Goal: Task Accomplishment & Management: Manage account settings

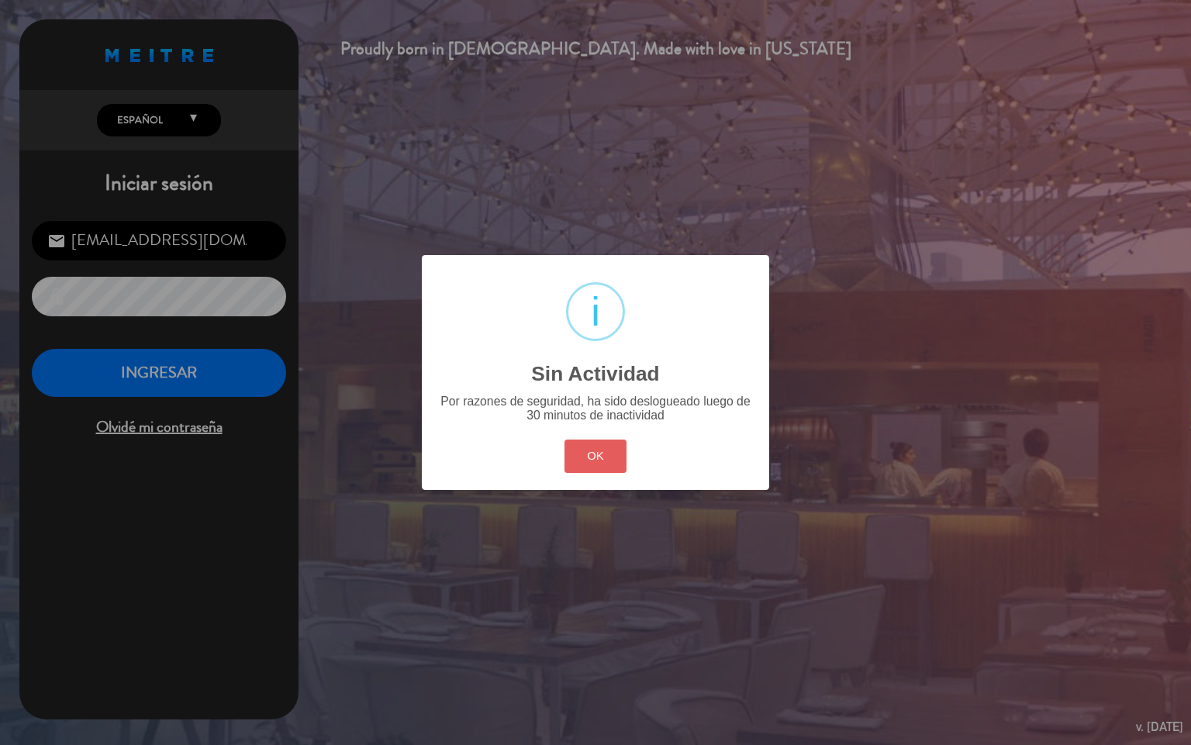
click at [613, 448] on button "OK" at bounding box center [596, 456] width 63 height 33
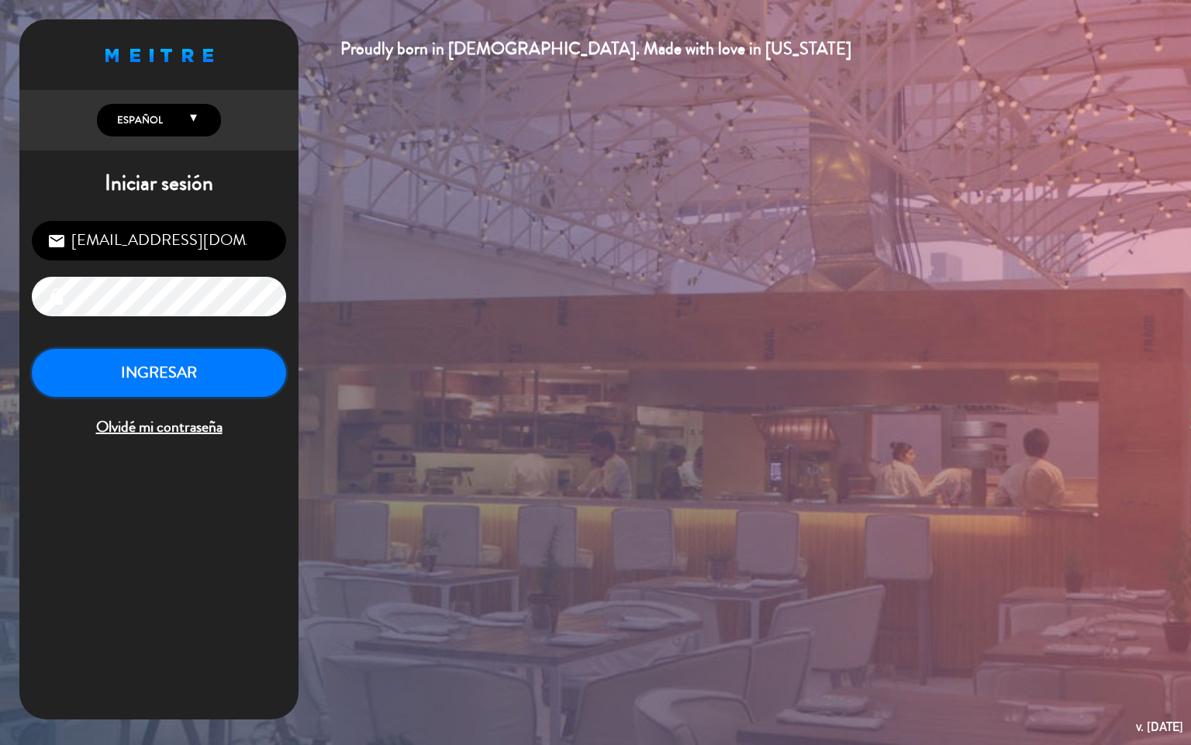
click at [222, 382] on button "INGRESAR" at bounding box center [159, 373] width 254 height 49
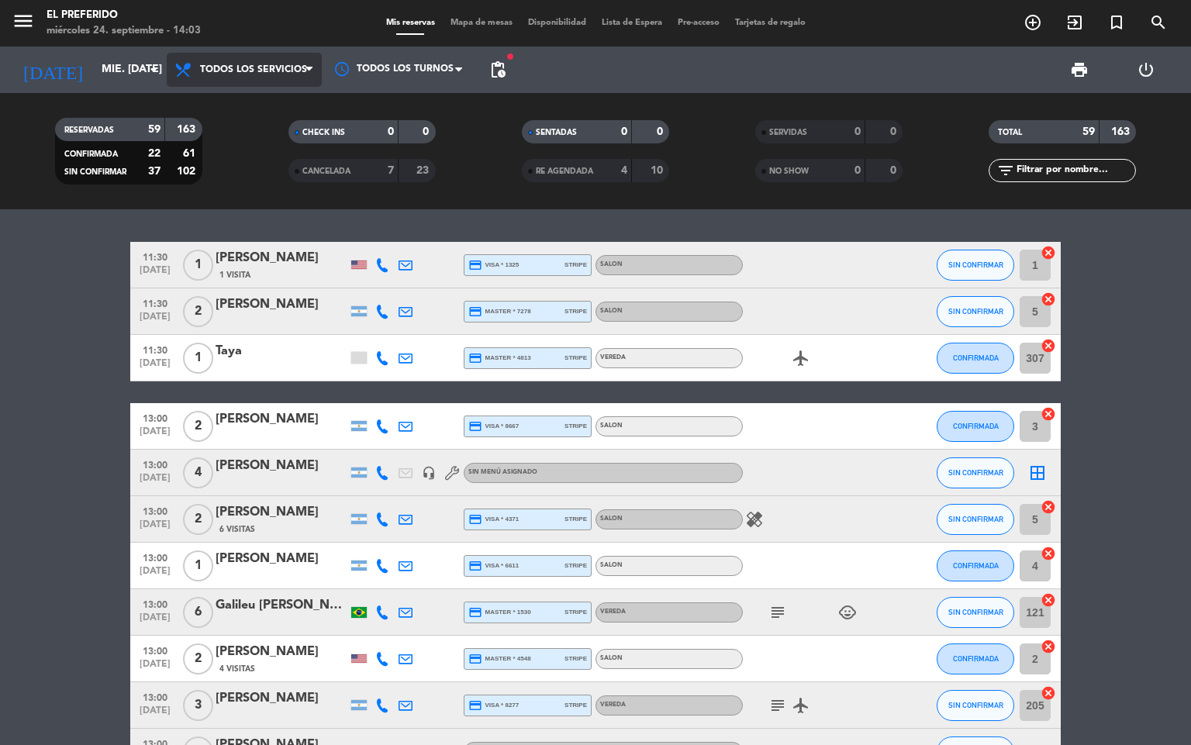
click at [296, 71] on span "Todos los servicios" at bounding box center [253, 69] width 107 height 11
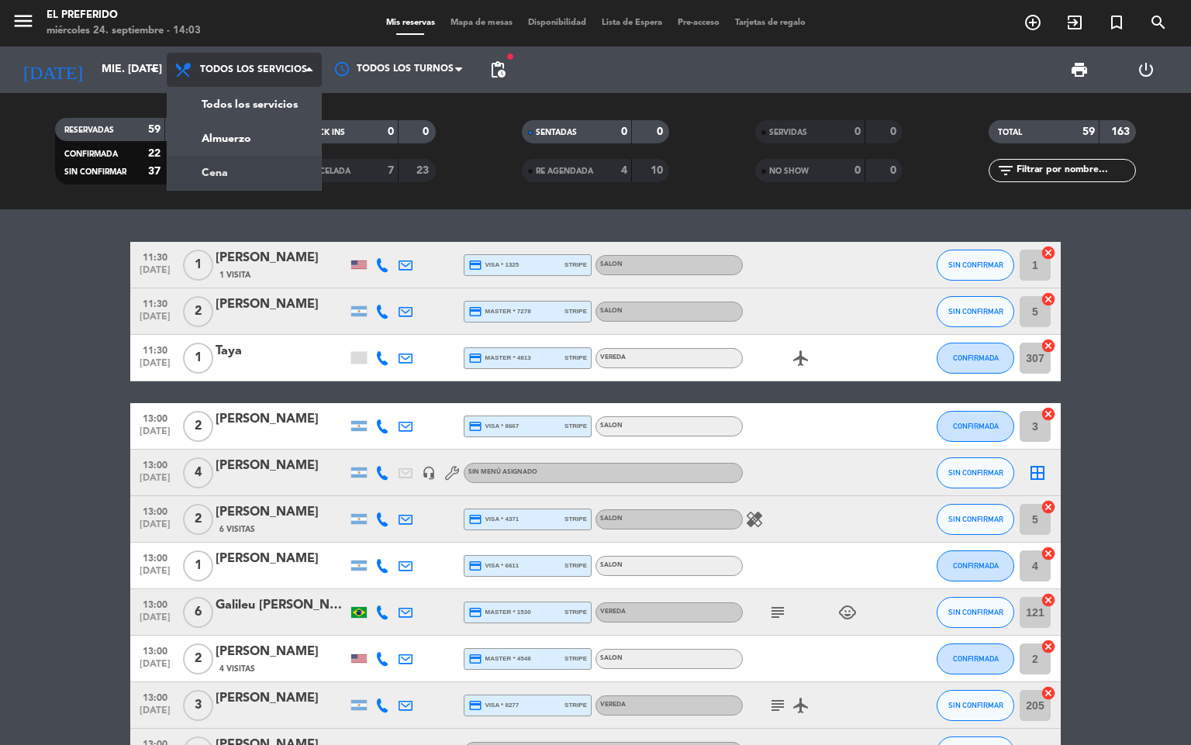
click at [205, 166] on div "menu El Preferido miércoles 24. septiembre - 14:03 Mis reservas Mapa de mesas D…" at bounding box center [595, 104] width 1191 height 209
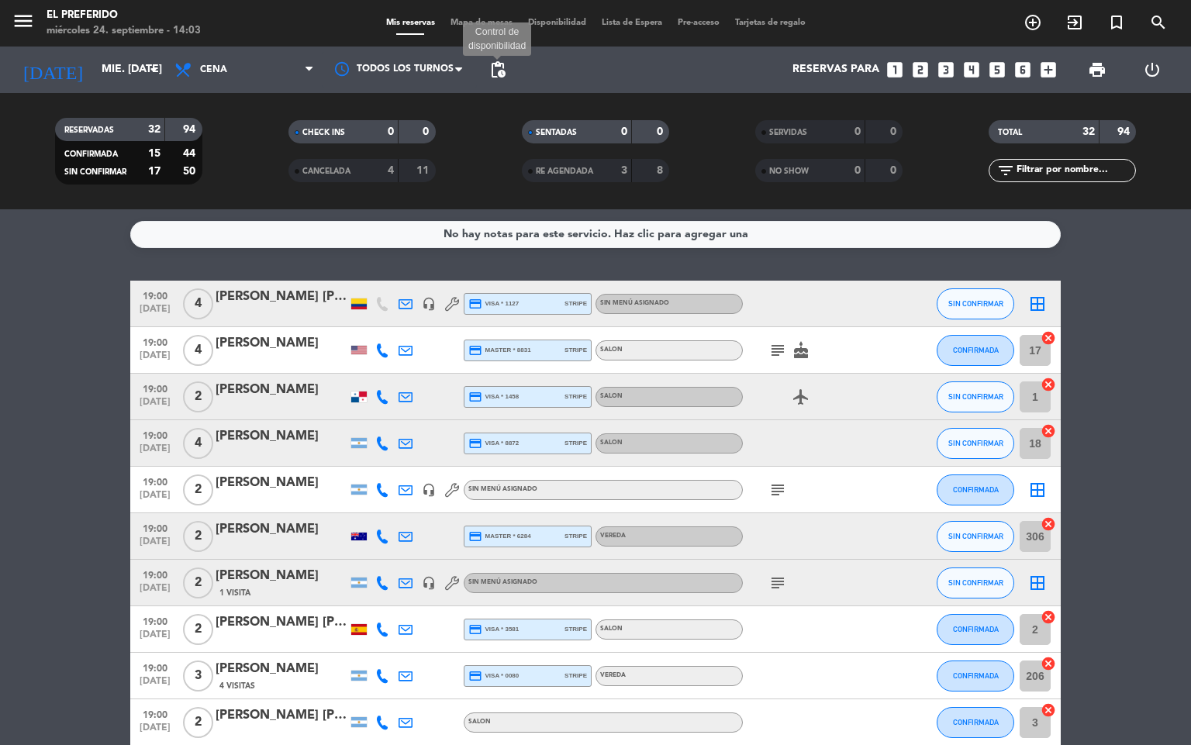
click at [496, 70] on span "pending_actions" at bounding box center [498, 70] width 19 height 19
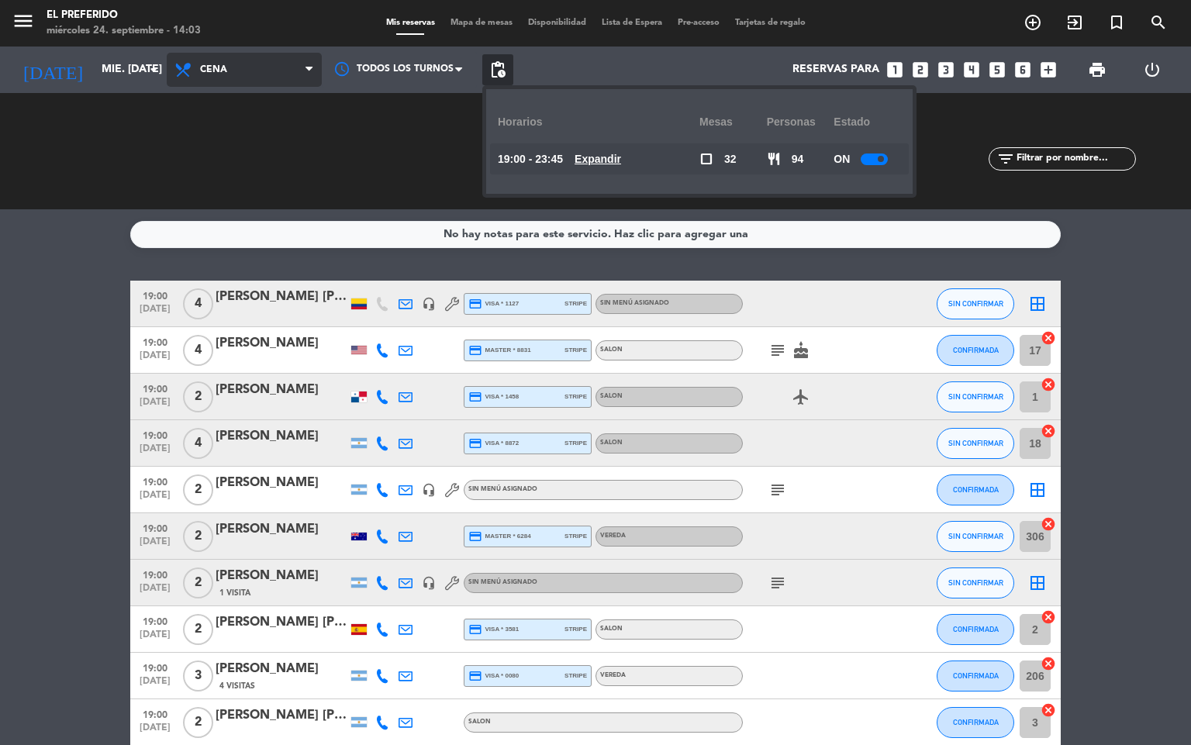
click at [240, 82] on span "Cena" at bounding box center [244, 70] width 155 height 34
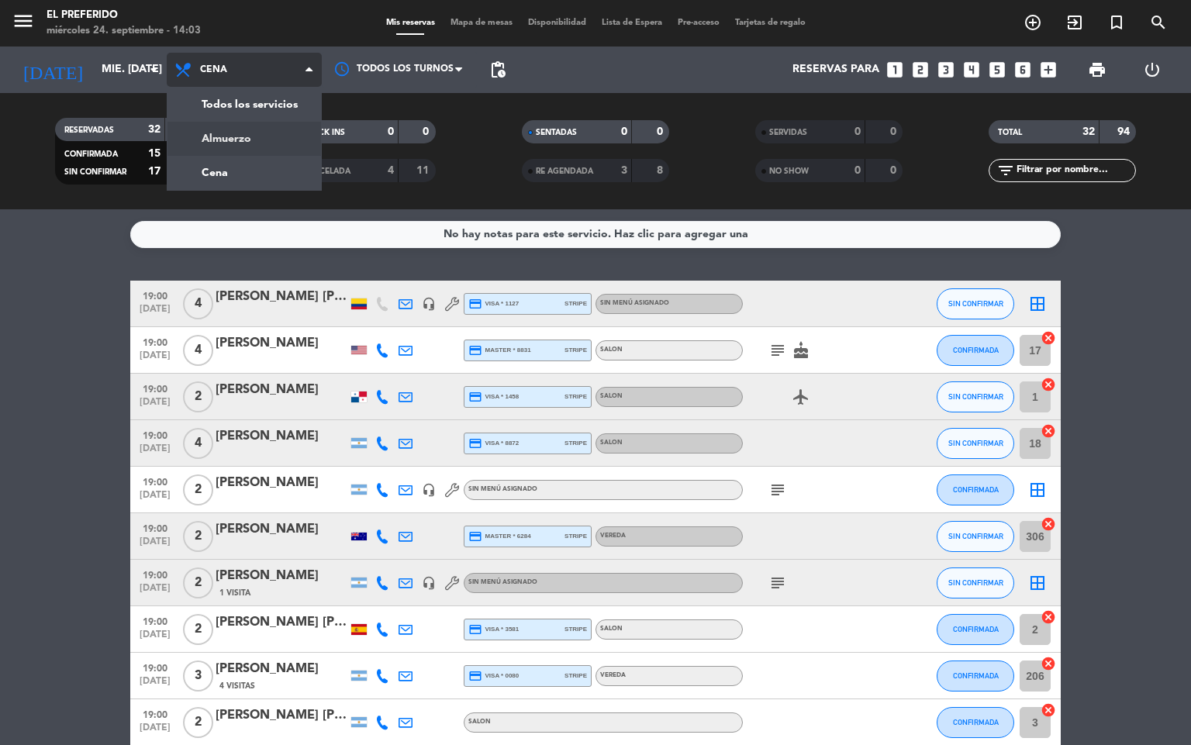
click at [256, 129] on div "menu El Preferido miércoles 24. septiembre - 14:03 Mis reservas Mapa de mesas D…" at bounding box center [595, 104] width 1191 height 209
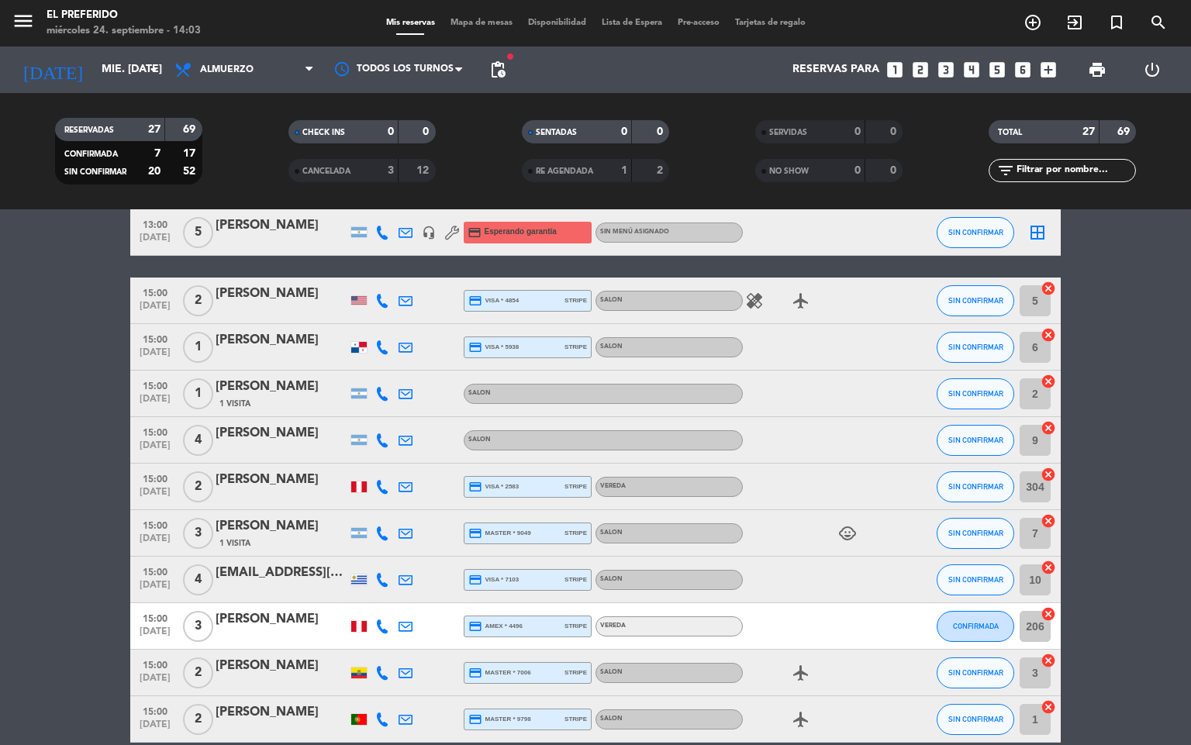
scroll to position [796, 0]
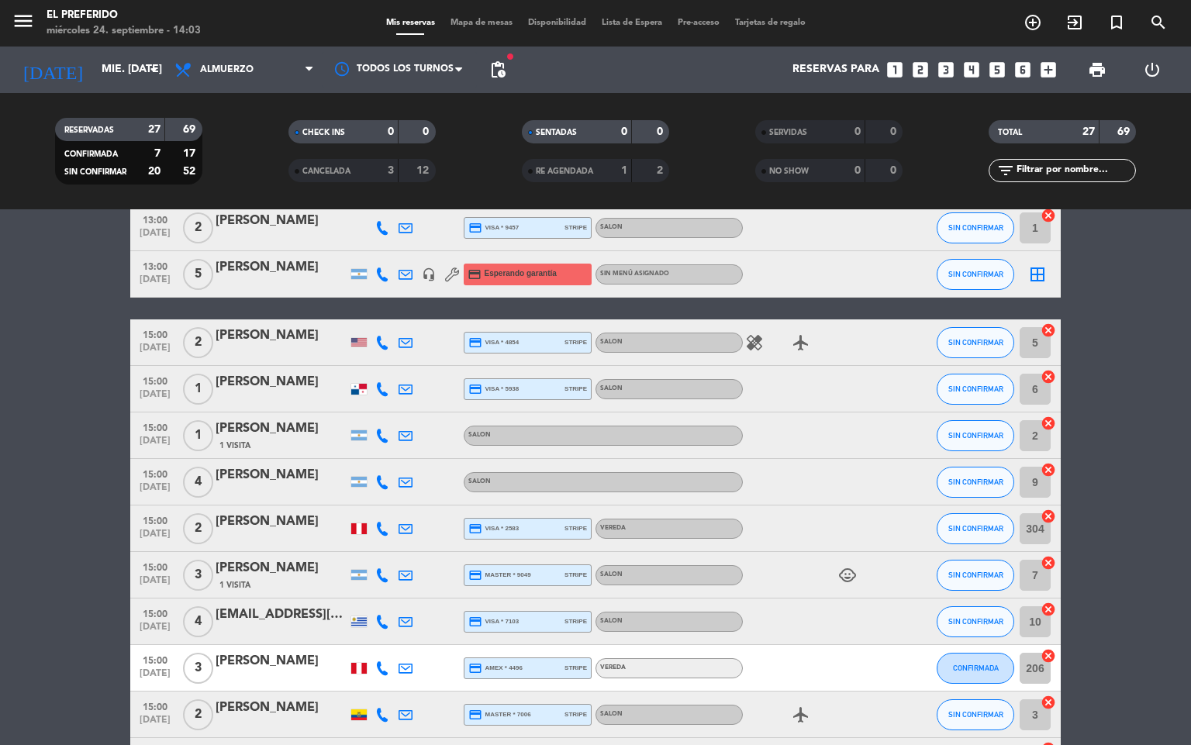
drag, startPoint x: 157, startPoint y: 336, endPoint x: 170, endPoint y: 345, distance: 16.1
click at [168, 343] on div "15:00 [DATE]" at bounding box center [155, 343] width 50 height 46
click at [156, 387] on span "15:00" at bounding box center [155, 381] width 39 height 18
click at [161, 426] on span "15:00" at bounding box center [155, 427] width 39 height 18
click at [161, 496] on span "[DATE]" at bounding box center [155, 491] width 39 height 18
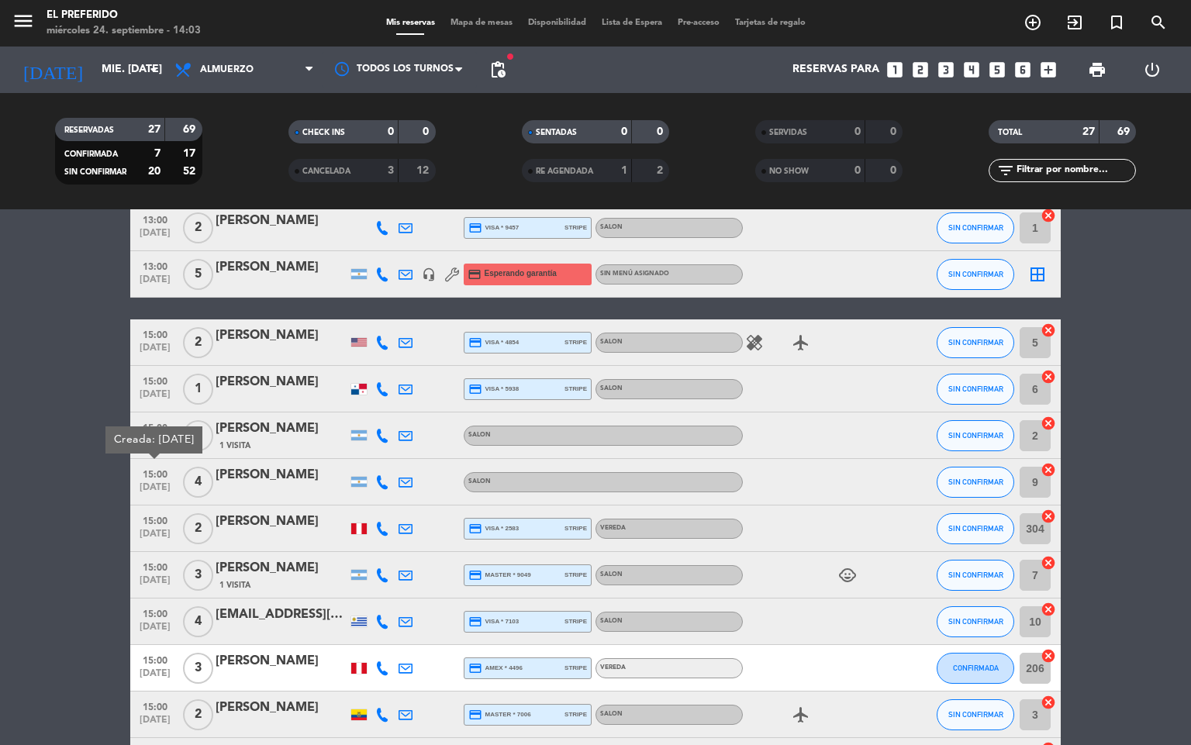
click at [170, 524] on span "15:00" at bounding box center [155, 520] width 39 height 18
click at [150, 559] on span "15:00" at bounding box center [155, 567] width 39 height 18
click at [142, 626] on span "[DATE]" at bounding box center [155, 631] width 39 height 18
click at [184, 666] on span "3" at bounding box center [198, 668] width 30 height 31
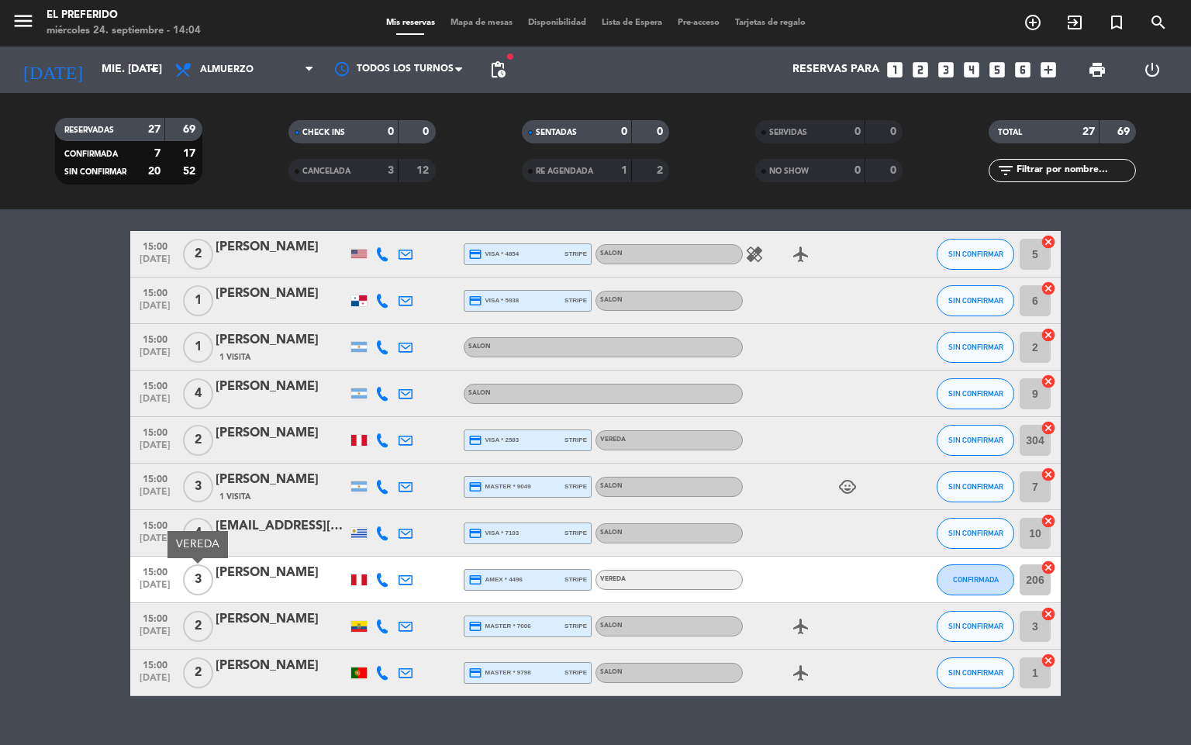
scroll to position [912, 0]
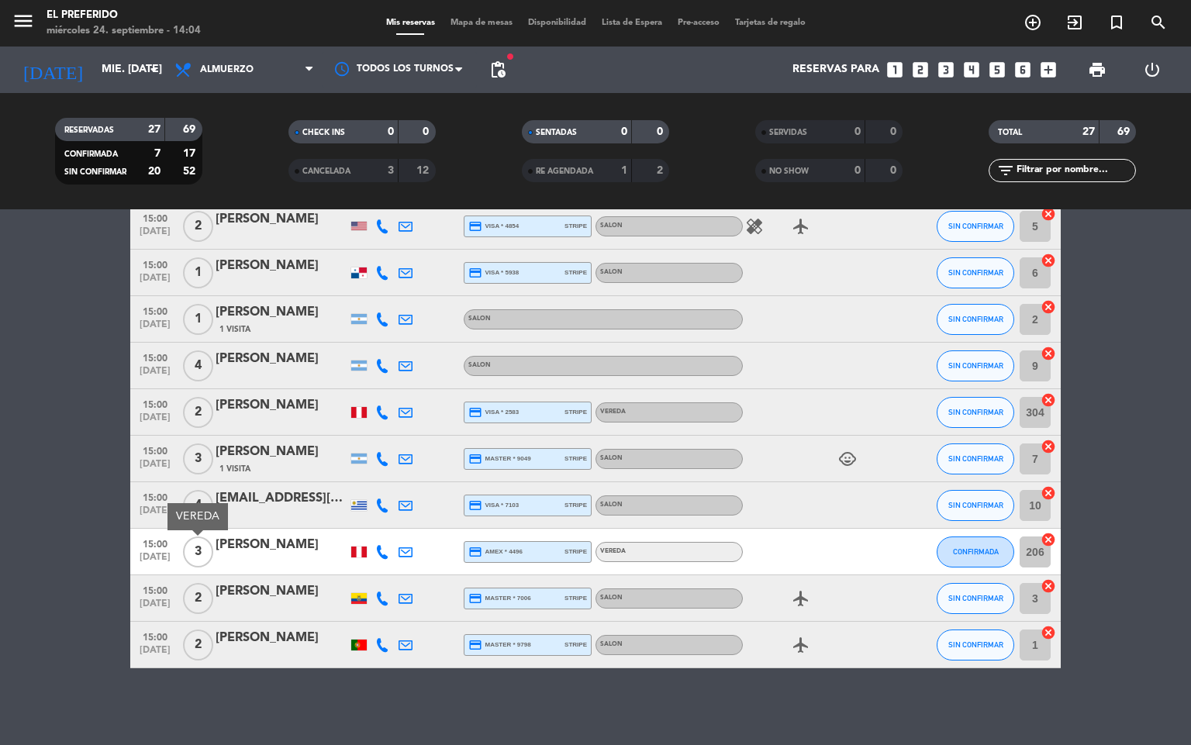
click at [171, 545] on span "15:00" at bounding box center [155, 543] width 39 height 18
click at [159, 583] on span "15:00" at bounding box center [155, 590] width 39 height 18
click at [166, 638] on span "15:00" at bounding box center [155, 637] width 39 height 18
click at [503, 77] on span "pending_actions" at bounding box center [498, 70] width 19 height 19
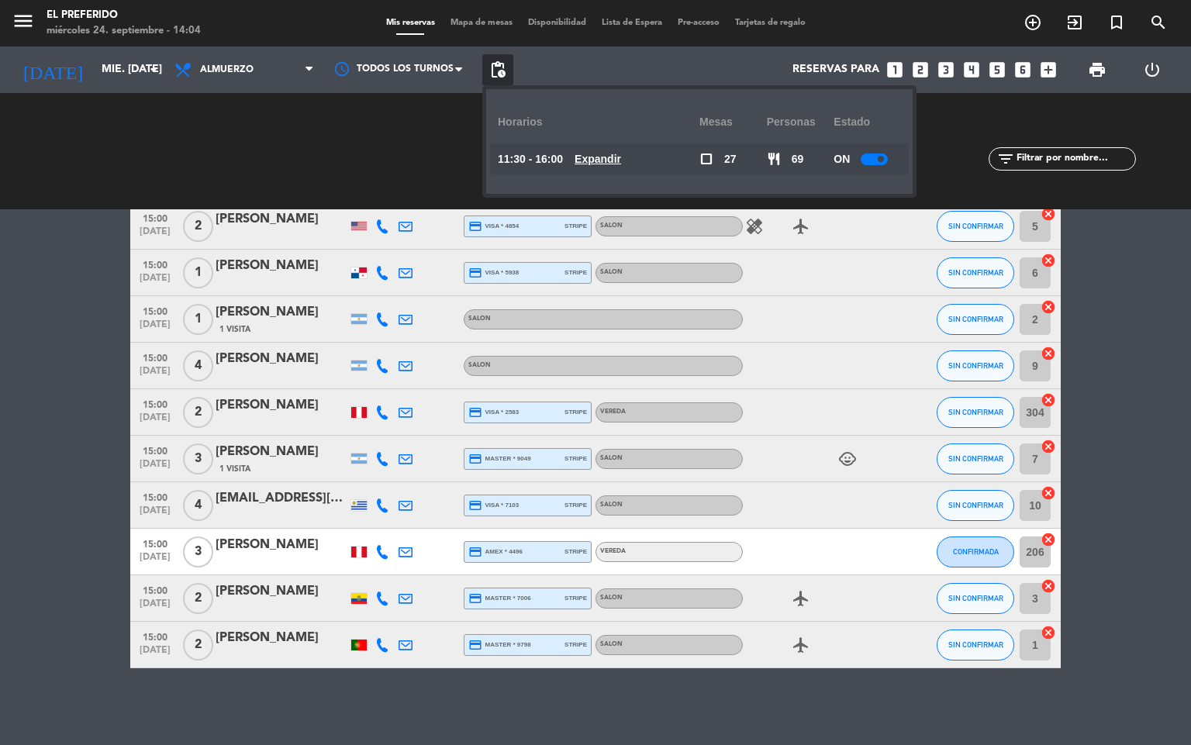
click at [621, 150] on span "Expandir" at bounding box center [598, 159] width 47 height 18
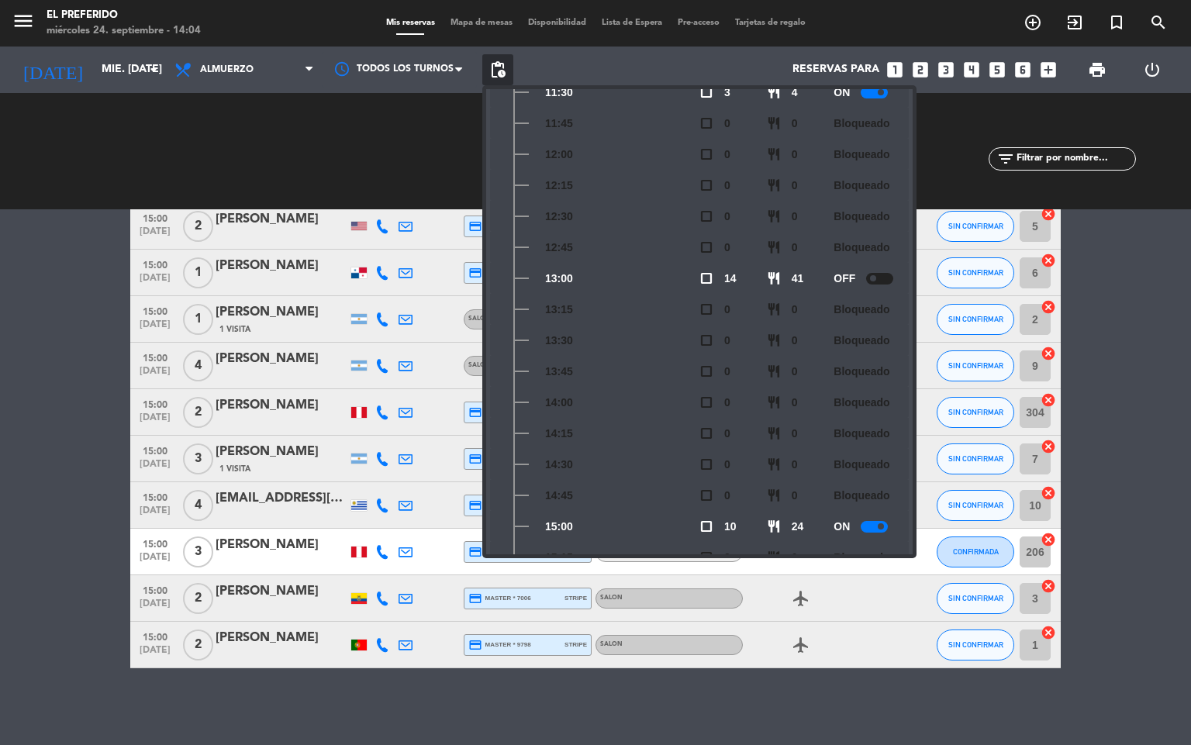
scroll to position [228, 0]
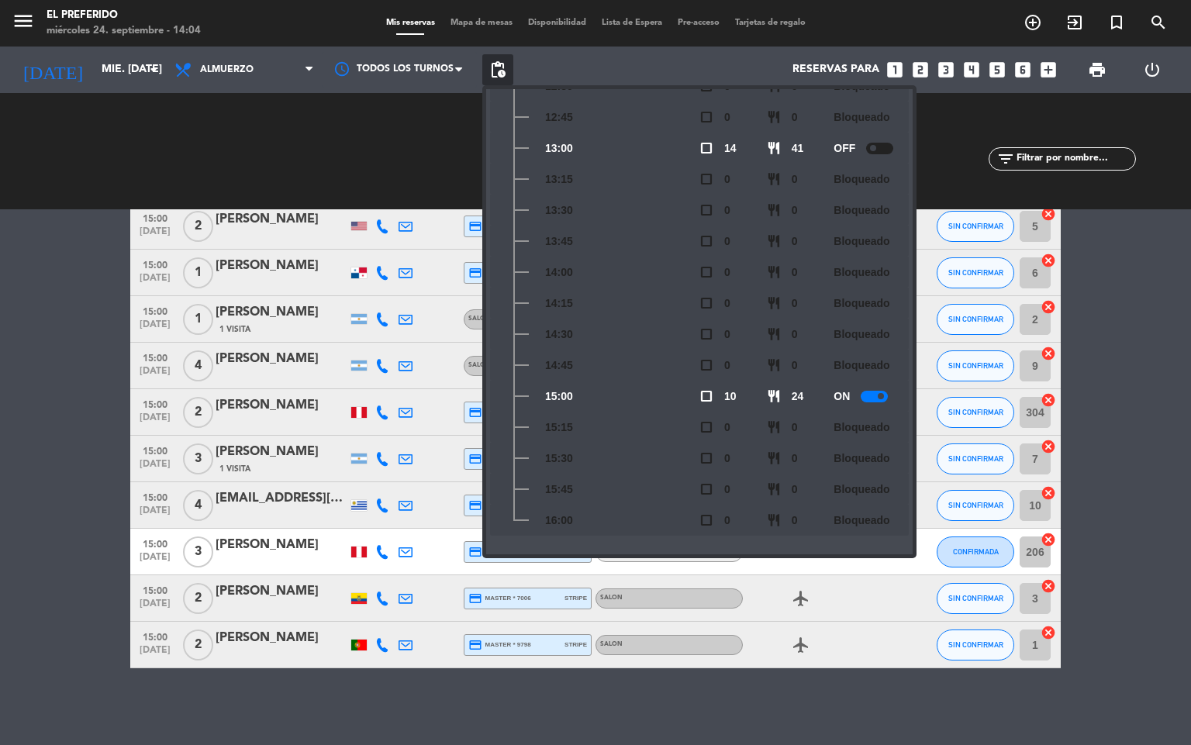
click at [875, 389] on div "ON" at bounding box center [867, 396] width 67 height 31
click at [875, 400] on div at bounding box center [874, 397] width 27 height 12
click at [354, 645] on div at bounding box center [359, 645] width 16 height 11
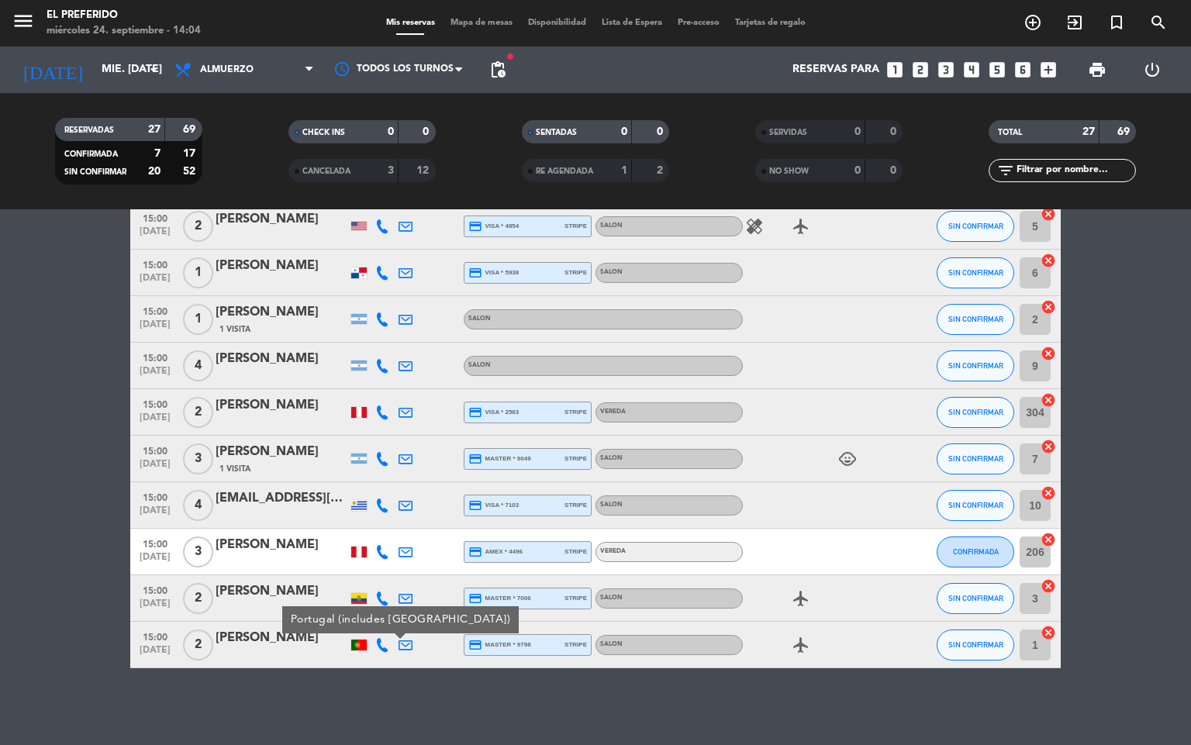
click at [389, 687] on div "No hay notas para este servicio. Haz clic para agregar una 11:30 [DATE] 1 [PERS…" at bounding box center [595, 477] width 1191 height 536
click at [356, 654] on div at bounding box center [359, 645] width 23 height 46
click at [354, 645] on div at bounding box center [359, 645] width 16 height 11
click at [368, 659] on div "Portugal (includes [GEOGRAPHIC_DATA])" at bounding box center [359, 645] width 23 height 46
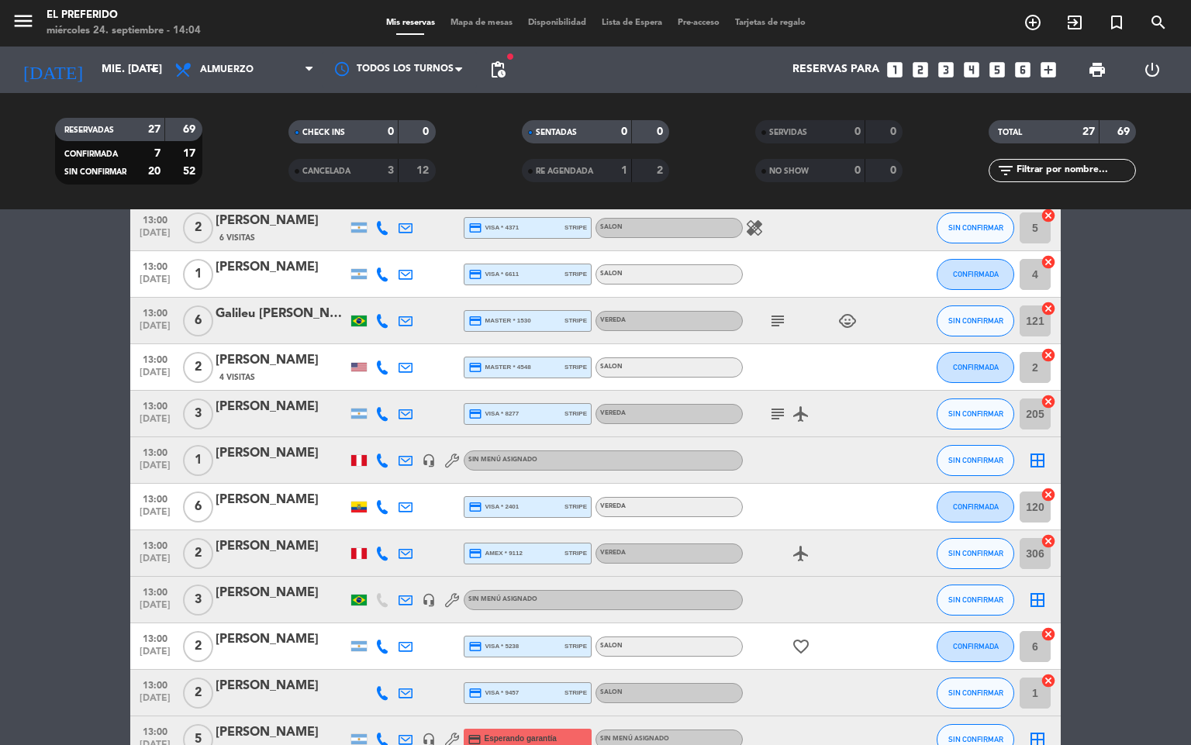
scroll to position [0, 0]
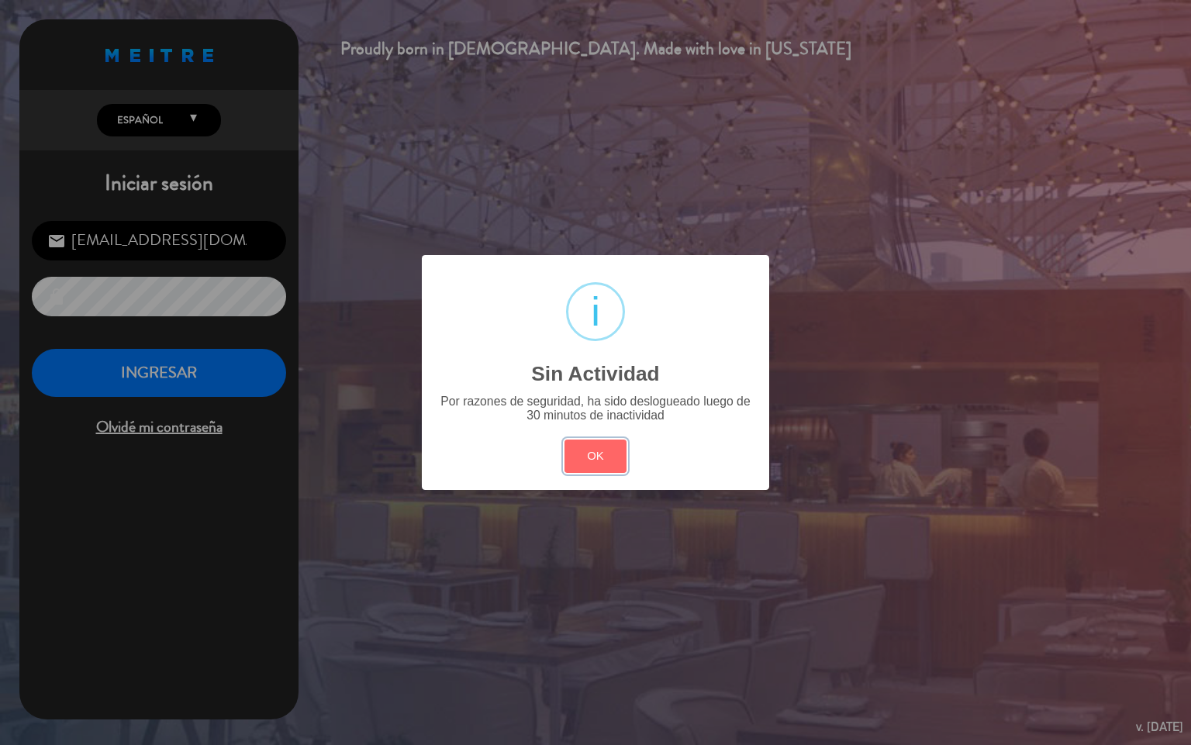
drag, startPoint x: 617, startPoint y: 468, endPoint x: 593, endPoint y: 452, distance: 28.0
click at [610, 461] on button "OK" at bounding box center [596, 456] width 63 height 33
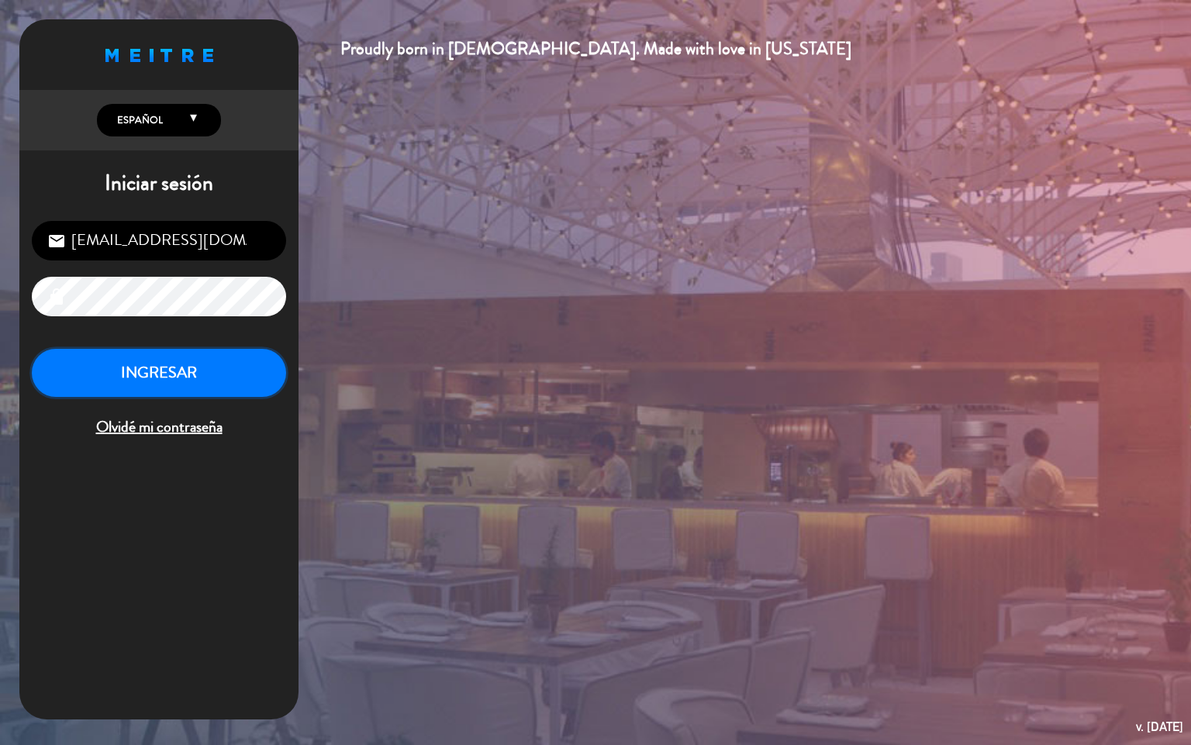
click at [195, 372] on button "INGRESAR" at bounding box center [159, 373] width 254 height 49
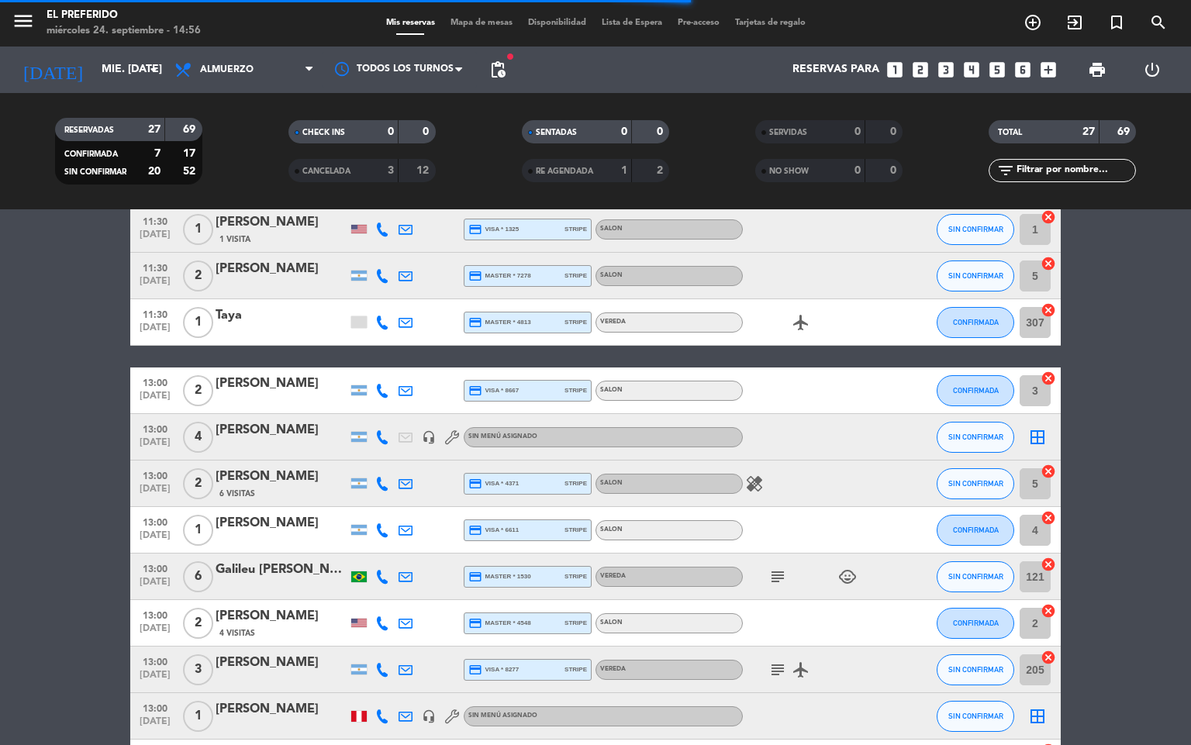
scroll to position [116, 0]
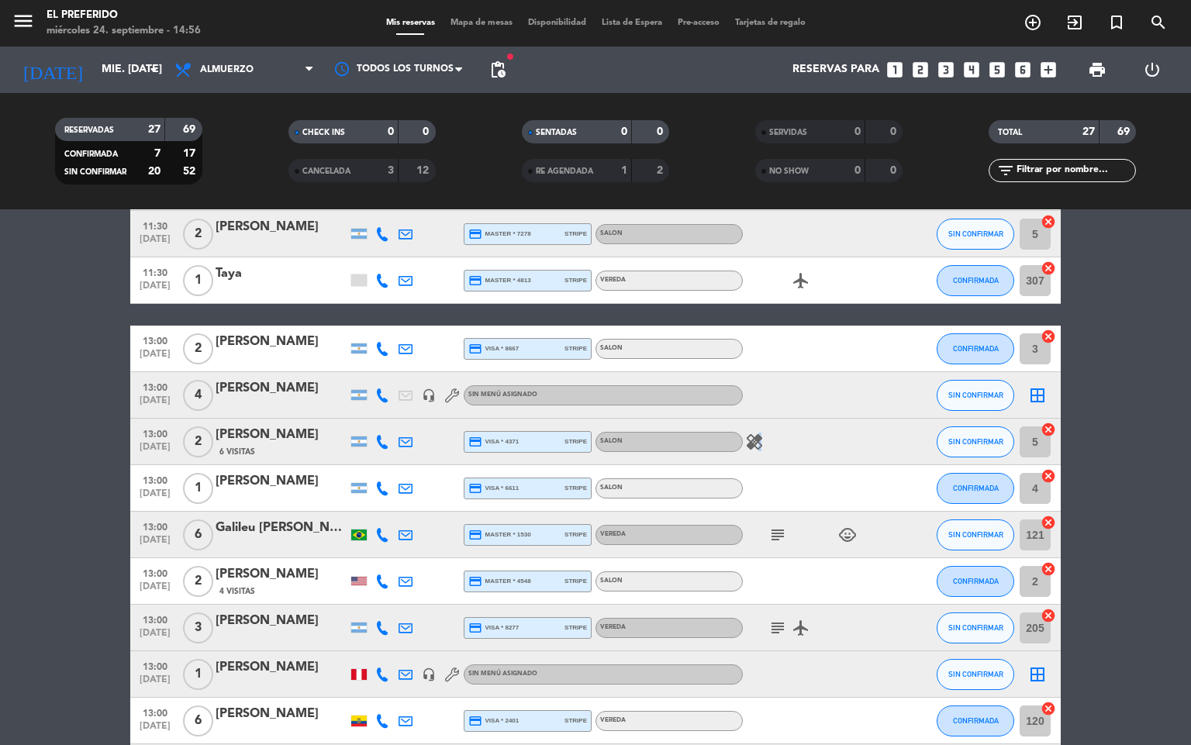
click at [757, 438] on icon "healing" at bounding box center [754, 442] width 19 height 19
click at [799, 447] on div "healing Una persona no come gluten" at bounding box center [813, 442] width 140 height 46
click at [286, 438] on div "[PERSON_NAME]" at bounding box center [282, 435] width 132 height 20
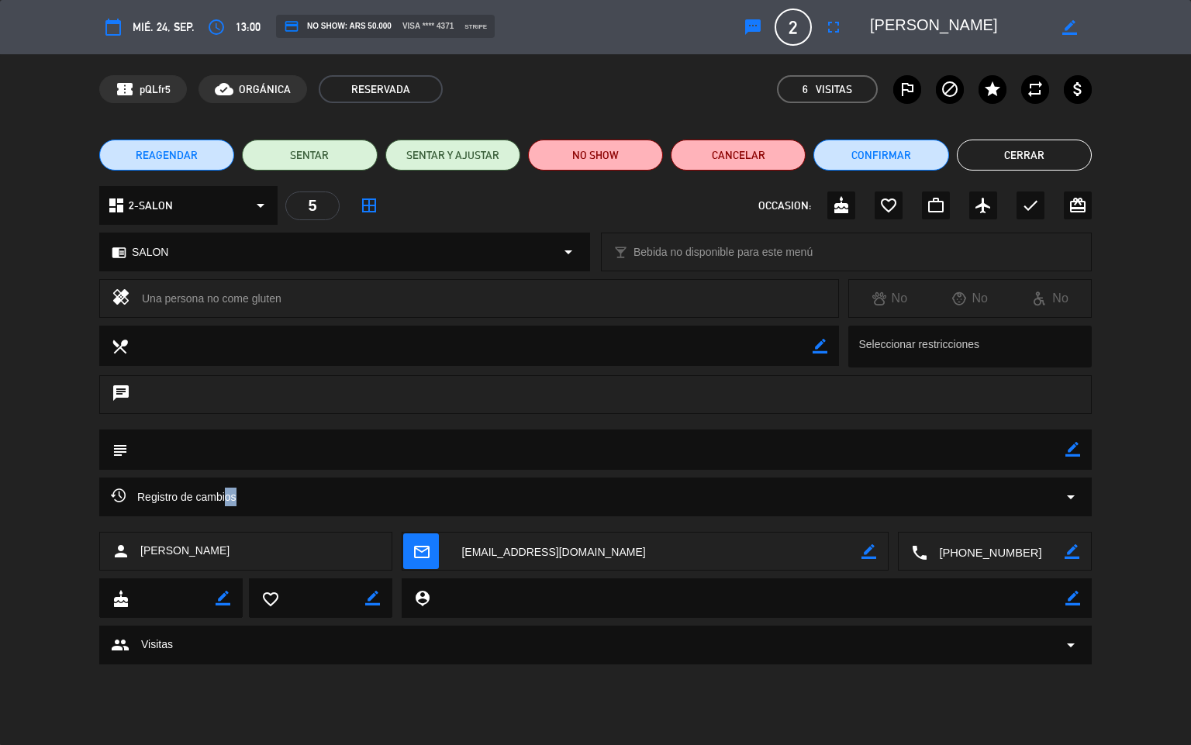
click at [231, 503] on span "Registro de cambios" at bounding box center [174, 497] width 126 height 19
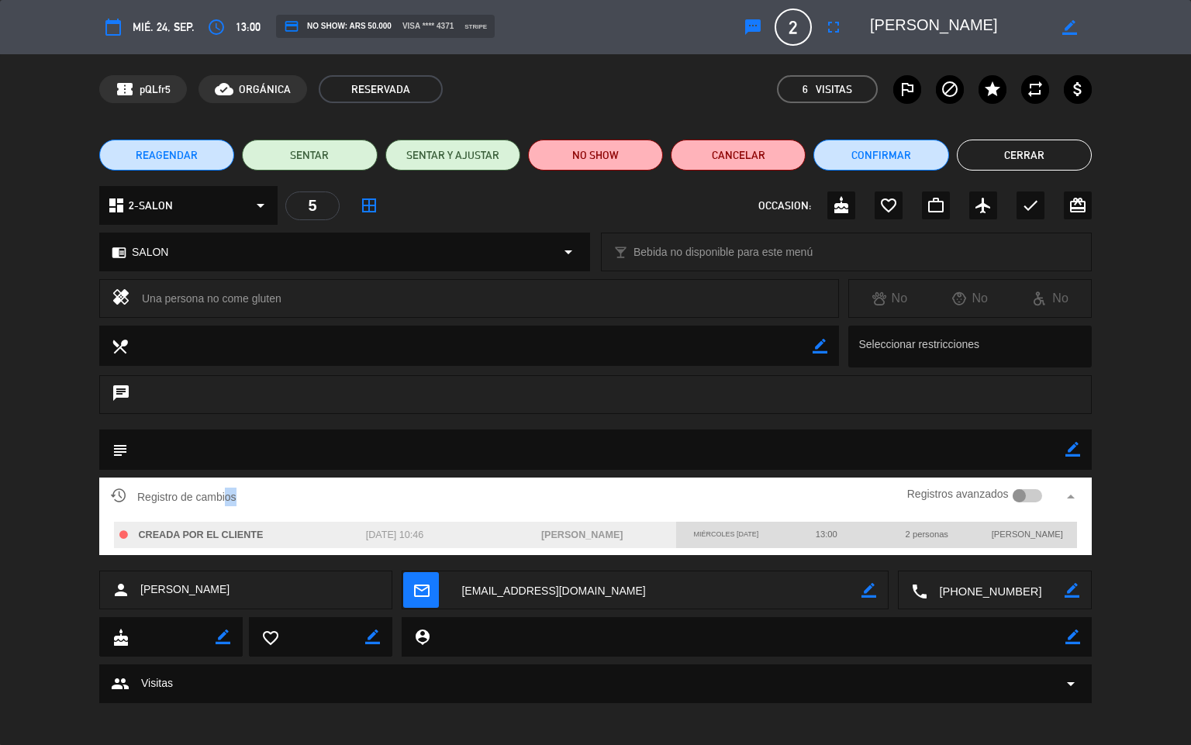
click at [1033, 156] on button "Cerrar" at bounding box center [1024, 155] width 135 height 31
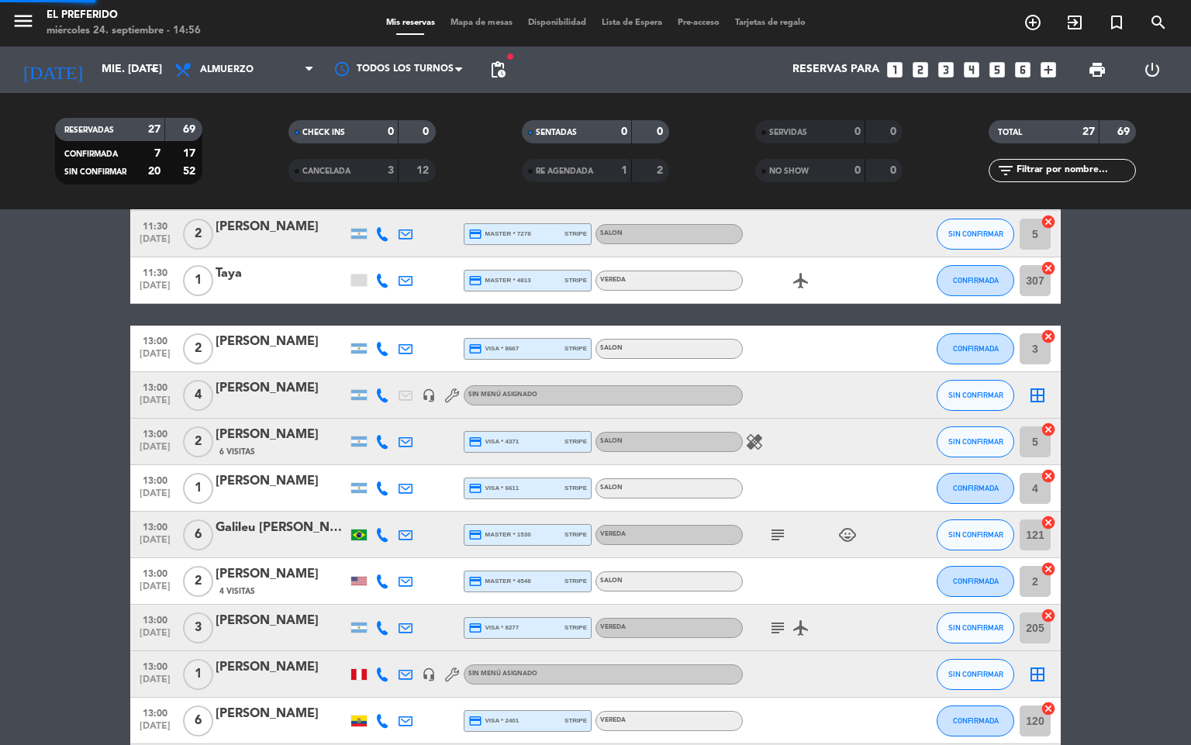
click at [1033, 156] on div "TOTAL 27 69" at bounding box center [1062, 139] width 233 height 39
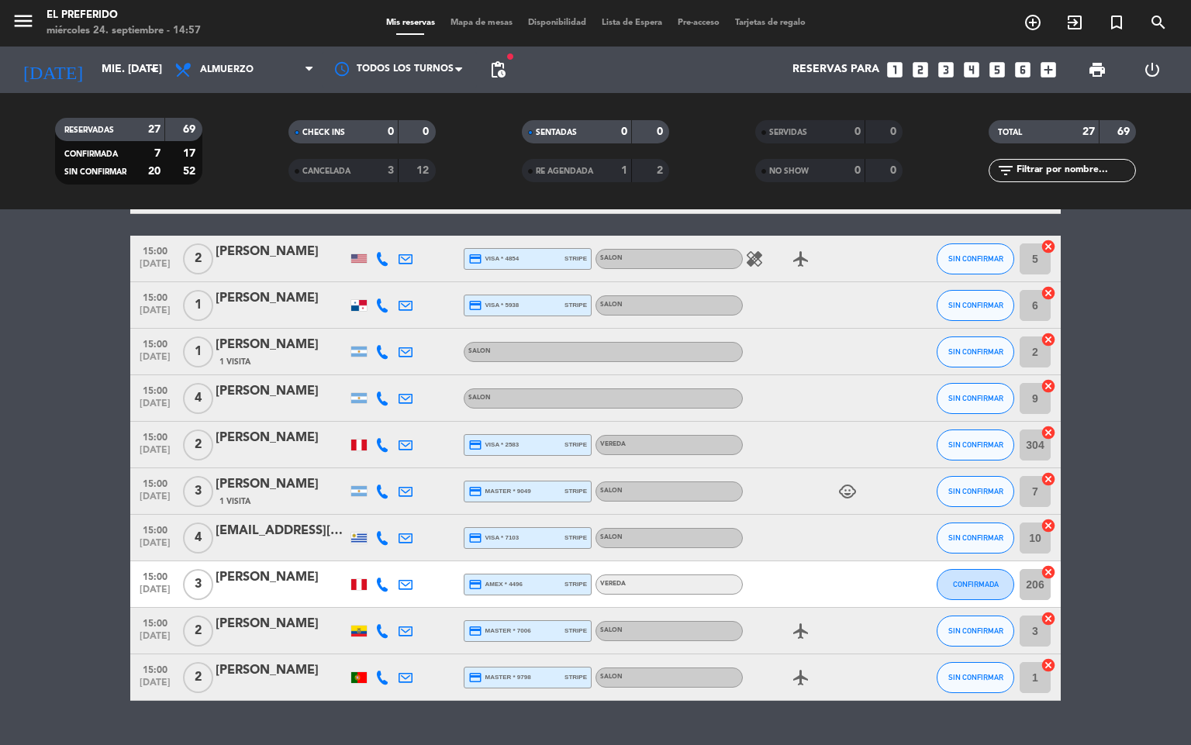
scroll to position [912, 0]
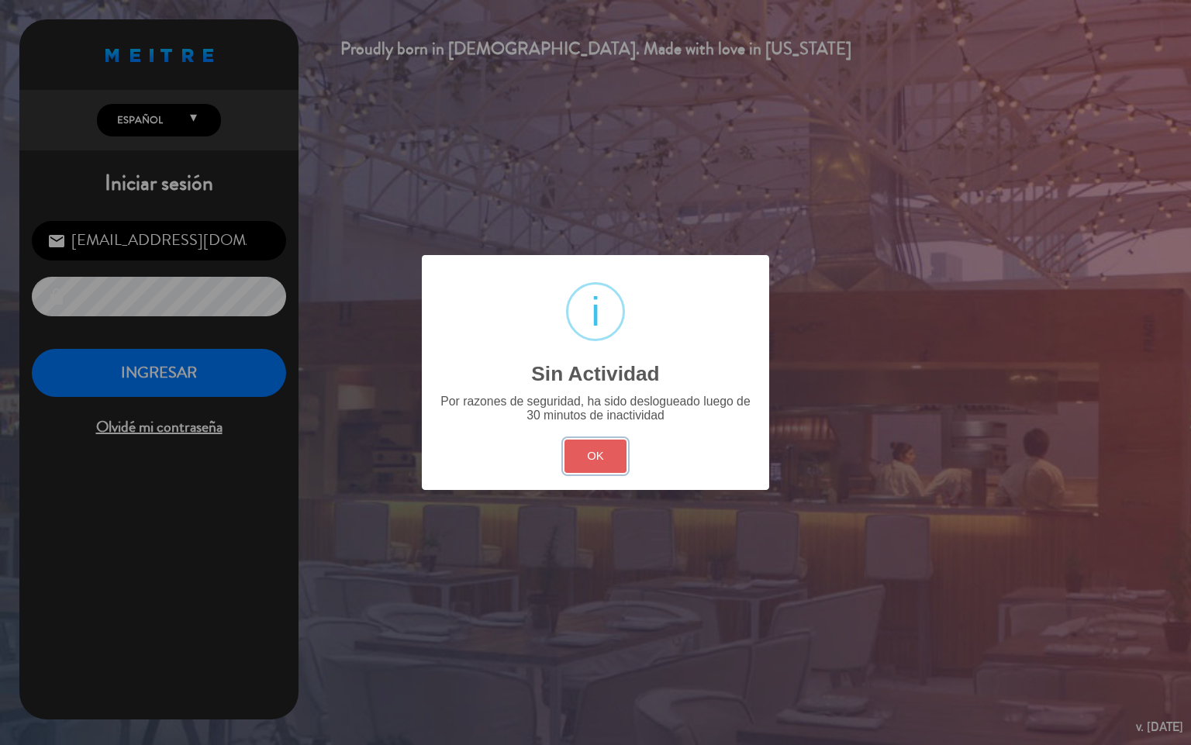
click at [565, 450] on button "OK" at bounding box center [596, 456] width 63 height 33
